Goal: Navigation & Orientation: Find specific page/section

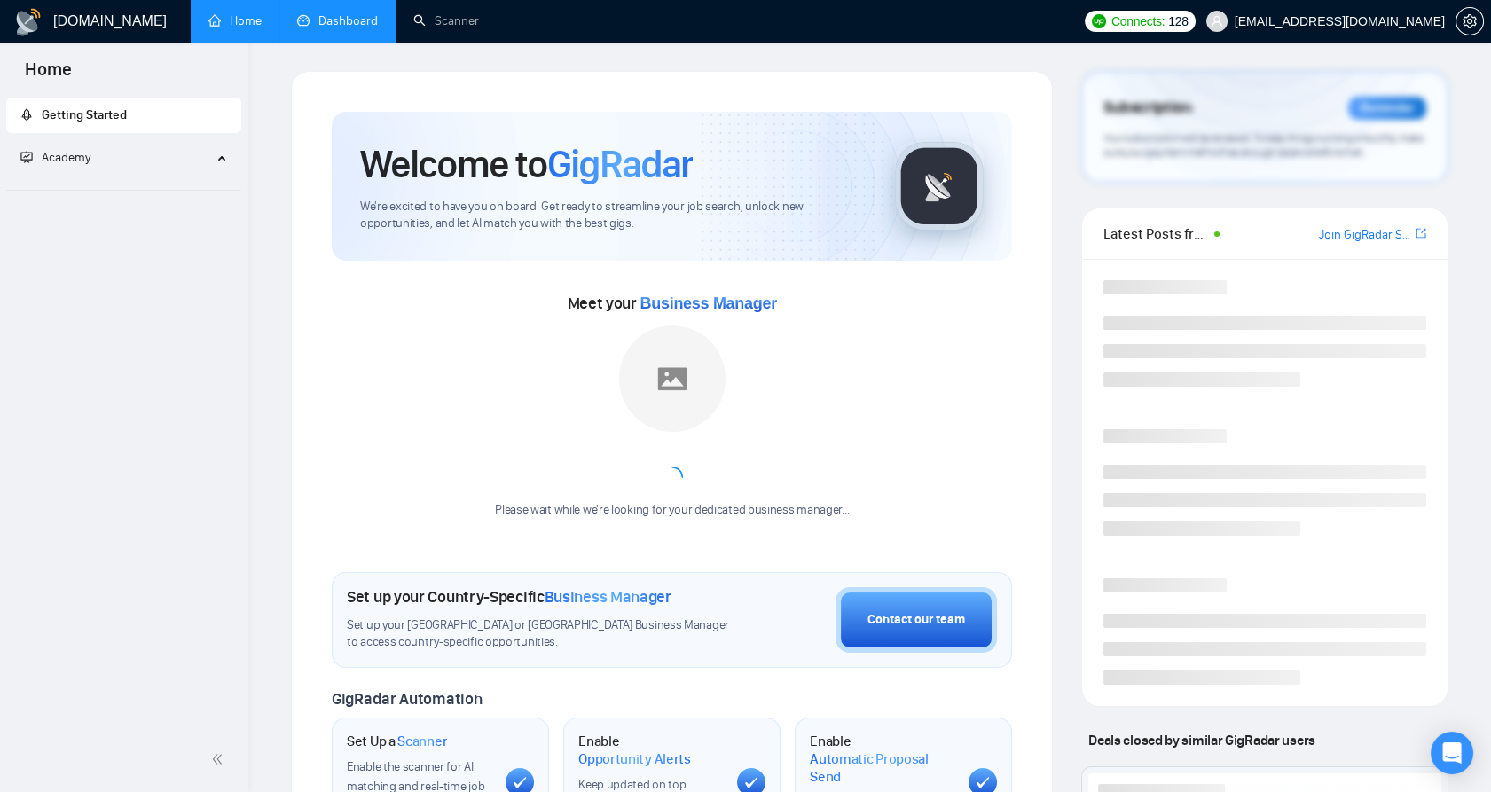
click at [375, 19] on link "Dashboard" at bounding box center [337, 20] width 81 height 15
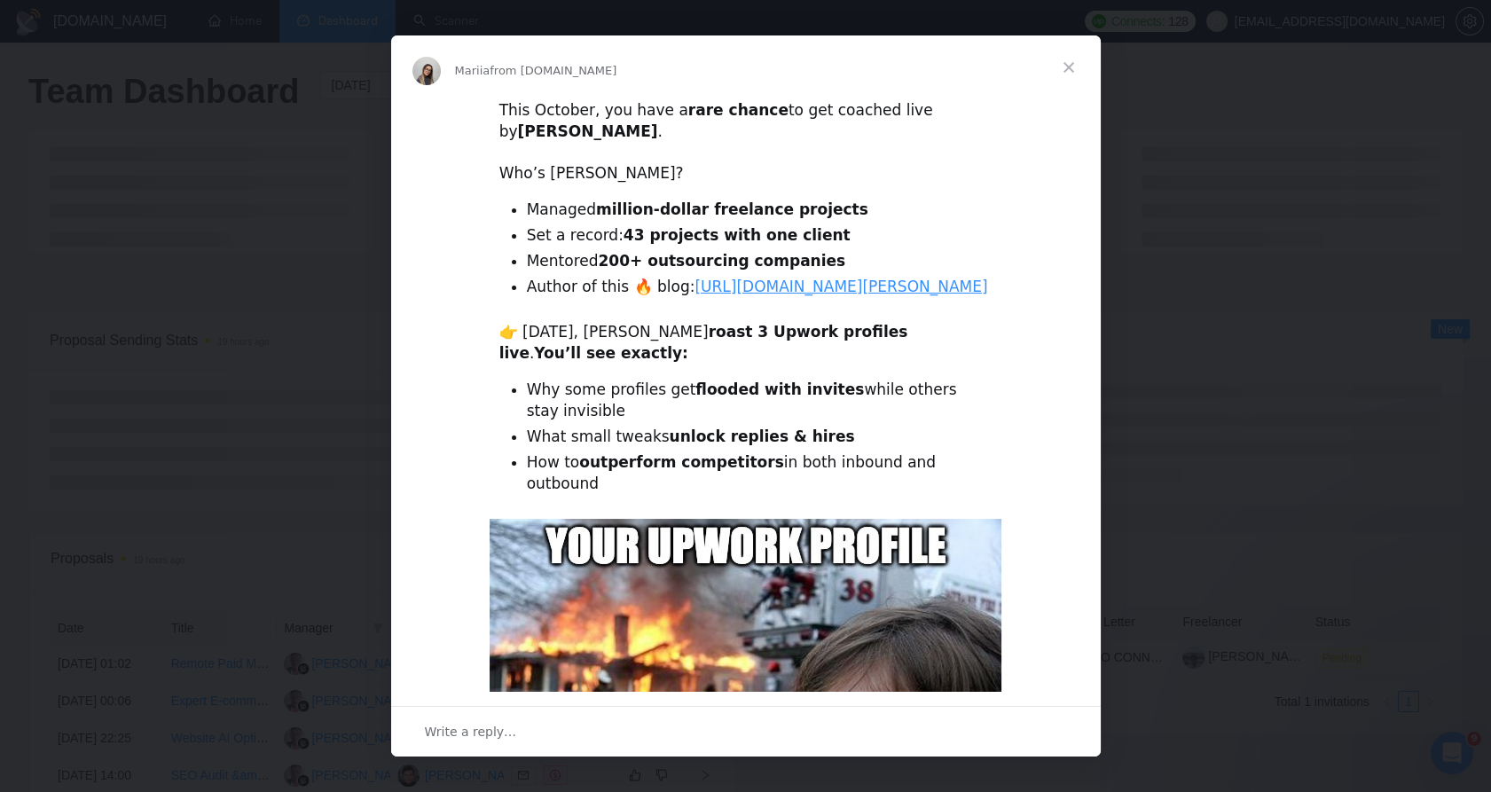
click at [1068, 63] on span "Close" at bounding box center [1069, 67] width 64 height 64
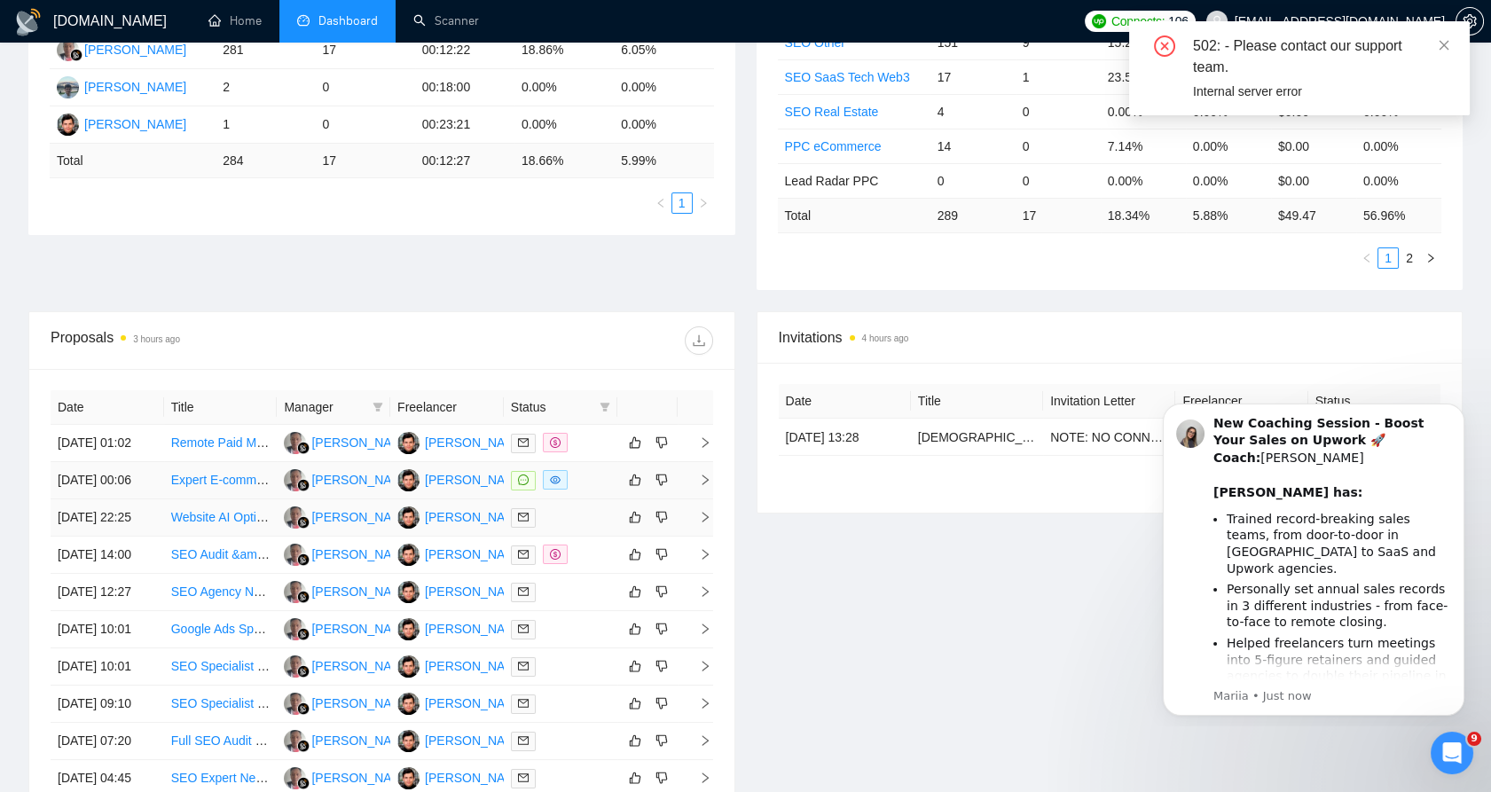
scroll to position [394, 0]
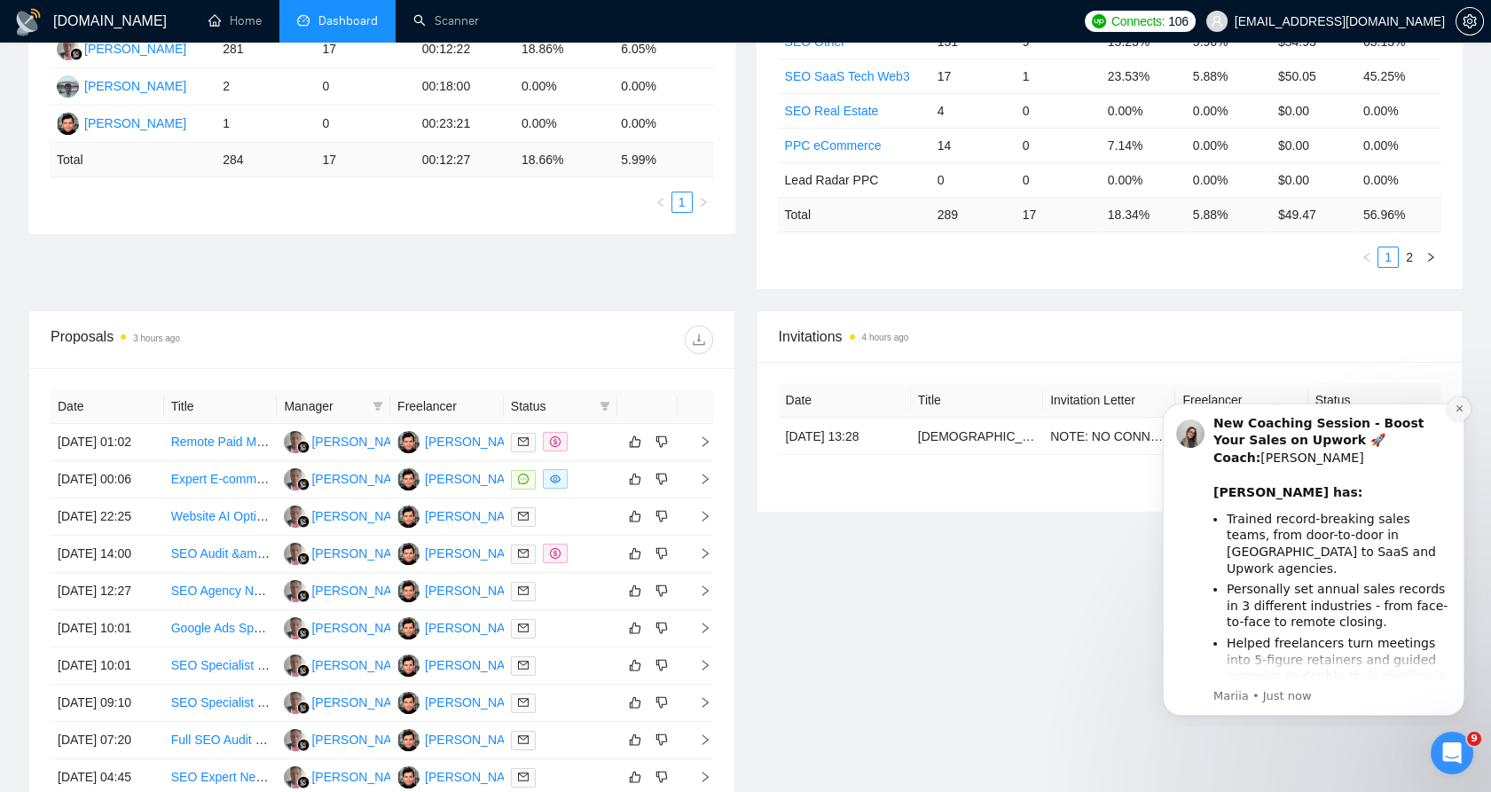
click at [1456, 412] on icon "Dismiss notification" at bounding box center [1460, 409] width 10 height 10
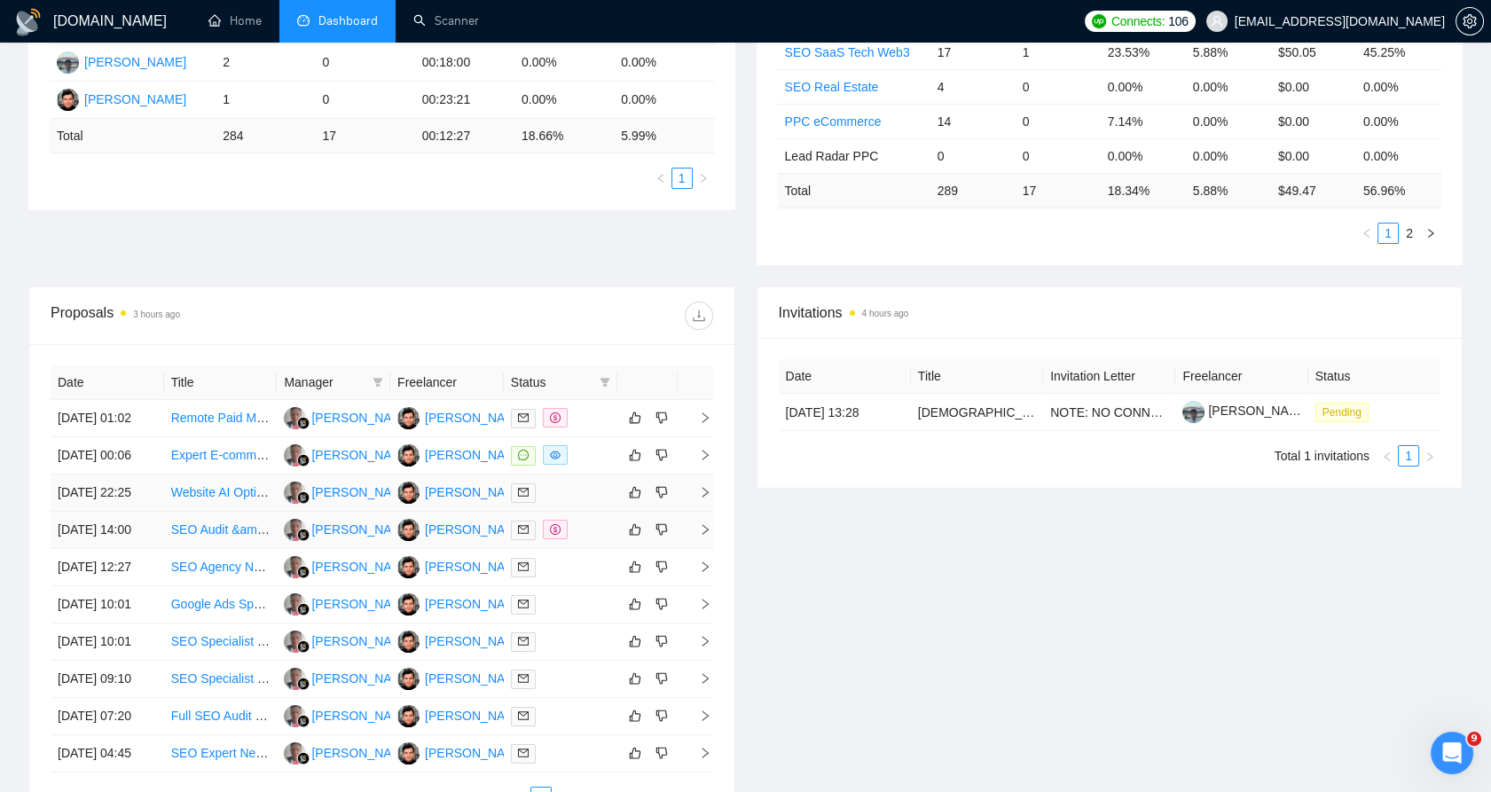
scroll to position [492, 0]
